Goal: Task Accomplishment & Management: Manage account settings

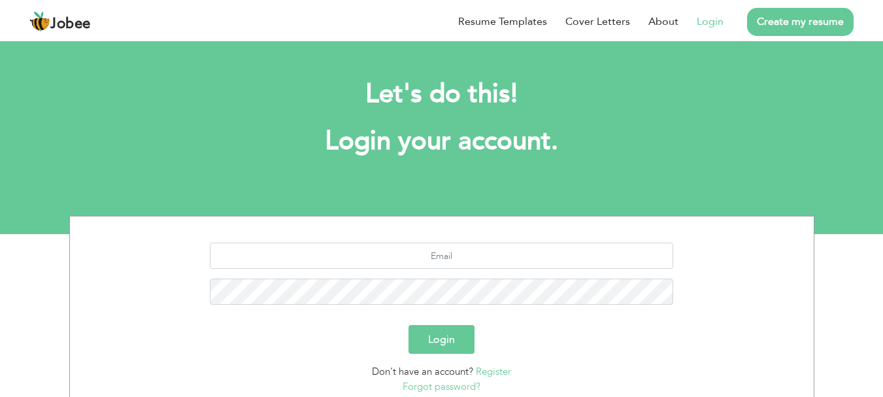
click at [491, 376] on link "Register" at bounding box center [493, 371] width 35 height 13
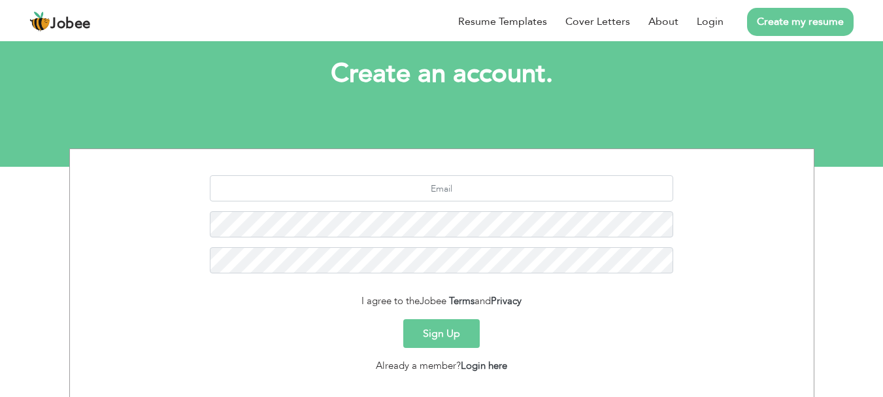
scroll to position [78, 0]
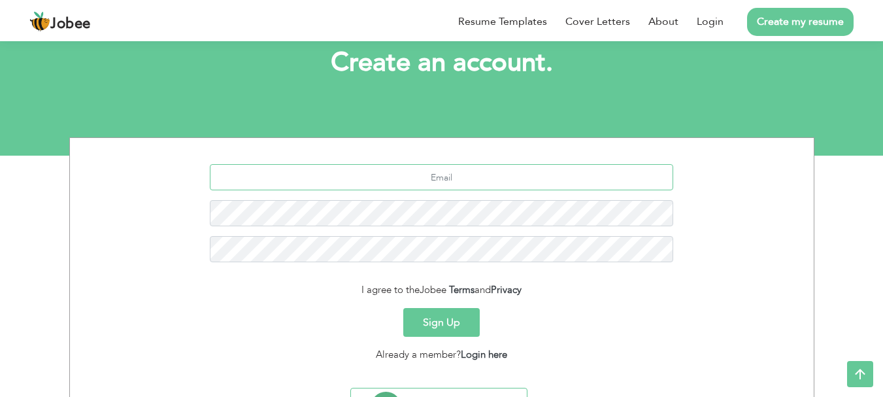
click at [497, 171] on input "text" at bounding box center [441, 177] width 463 height 26
click at [637, 332] on div "Sign Up" at bounding box center [442, 322] width 724 height 29
click at [514, 183] on input "text" at bounding box center [441, 177] width 463 height 26
type input "aamirimtiaz92@yahoo.com"
click at [453, 335] on button "Sign Up" at bounding box center [441, 322] width 76 height 29
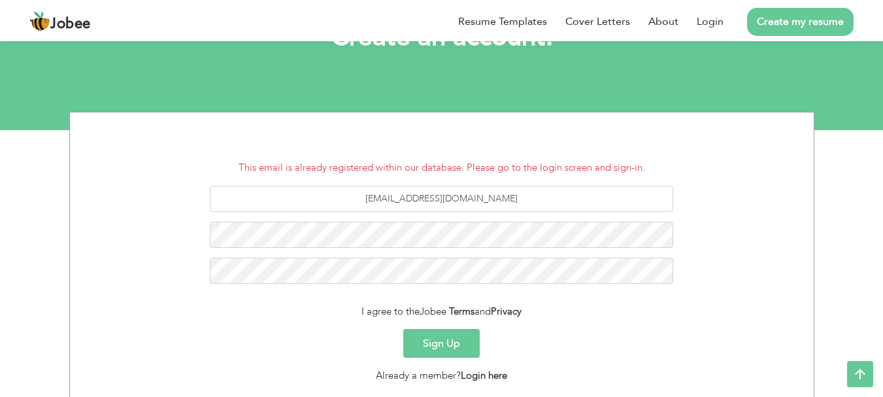
scroll to position [108, 0]
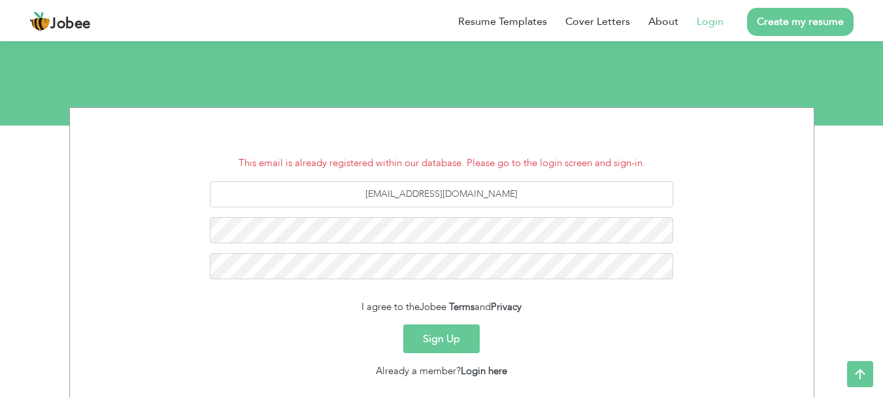
click at [704, 22] on link "Login" at bounding box center [709, 22] width 27 height 16
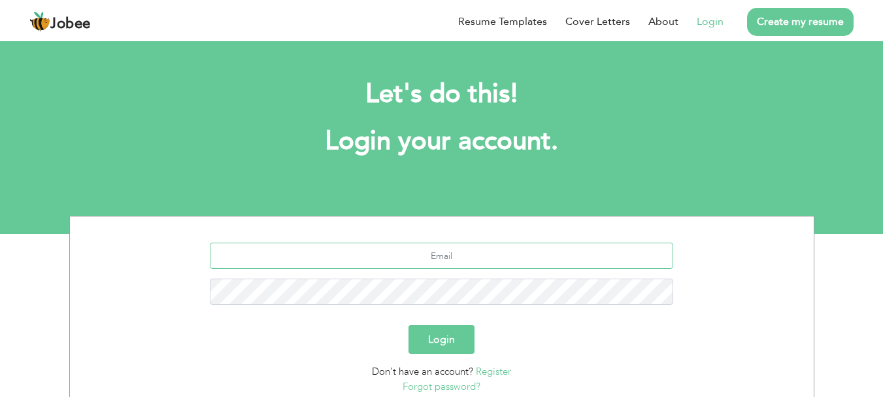
click at [483, 259] on input "text" at bounding box center [441, 255] width 463 height 26
click at [463, 256] on input "text" at bounding box center [441, 255] width 463 height 26
type input "aamirimtiaz92@yahoo.com"
click at [423, 340] on button "Login" at bounding box center [441, 339] width 66 height 29
